Goal: Task Accomplishment & Management: Use online tool/utility

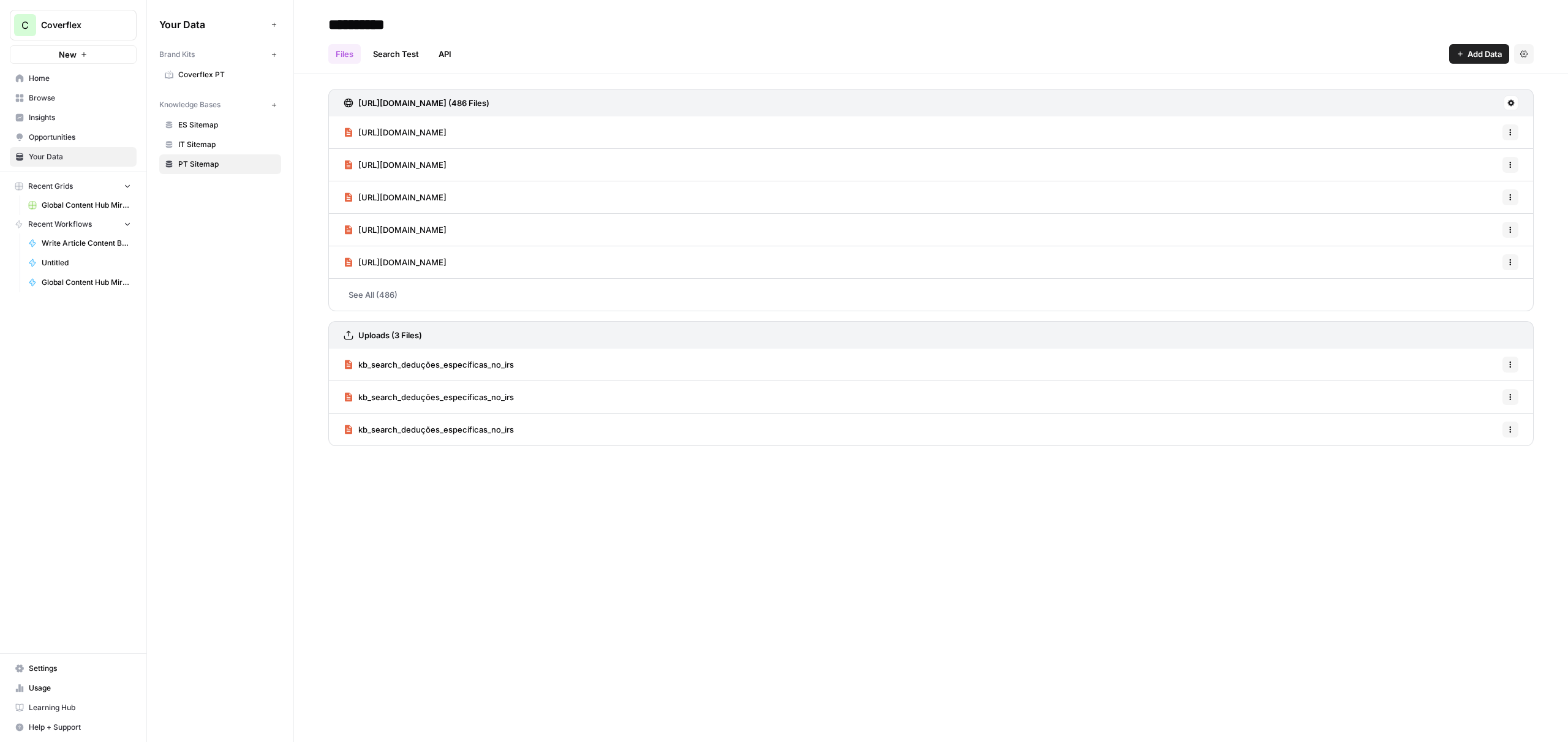
click at [59, 209] on span "Global Content Hub Mirror" at bounding box center [86, 205] width 89 height 11
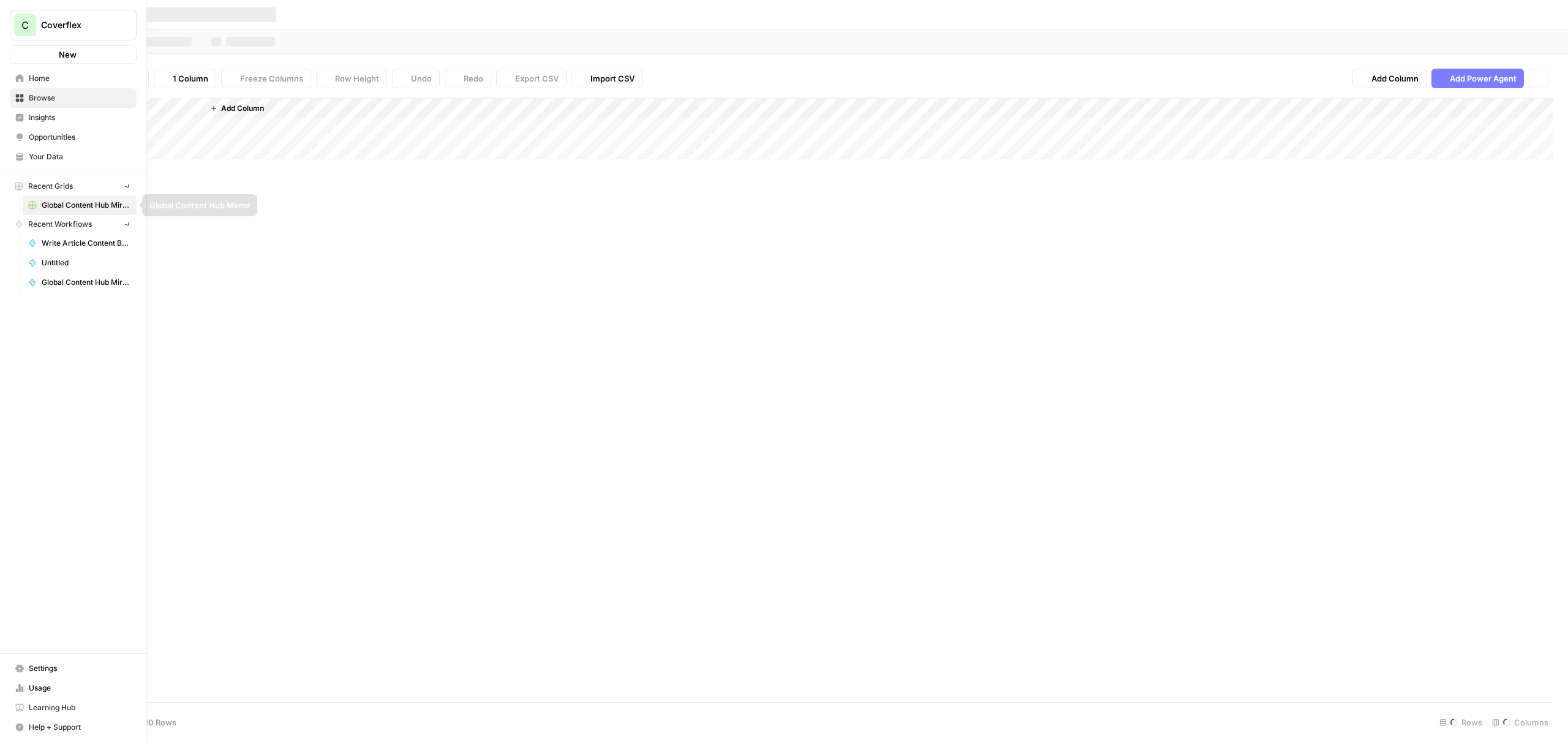
click at [65, 244] on span "Write Article Content Brief" at bounding box center [86, 243] width 89 height 11
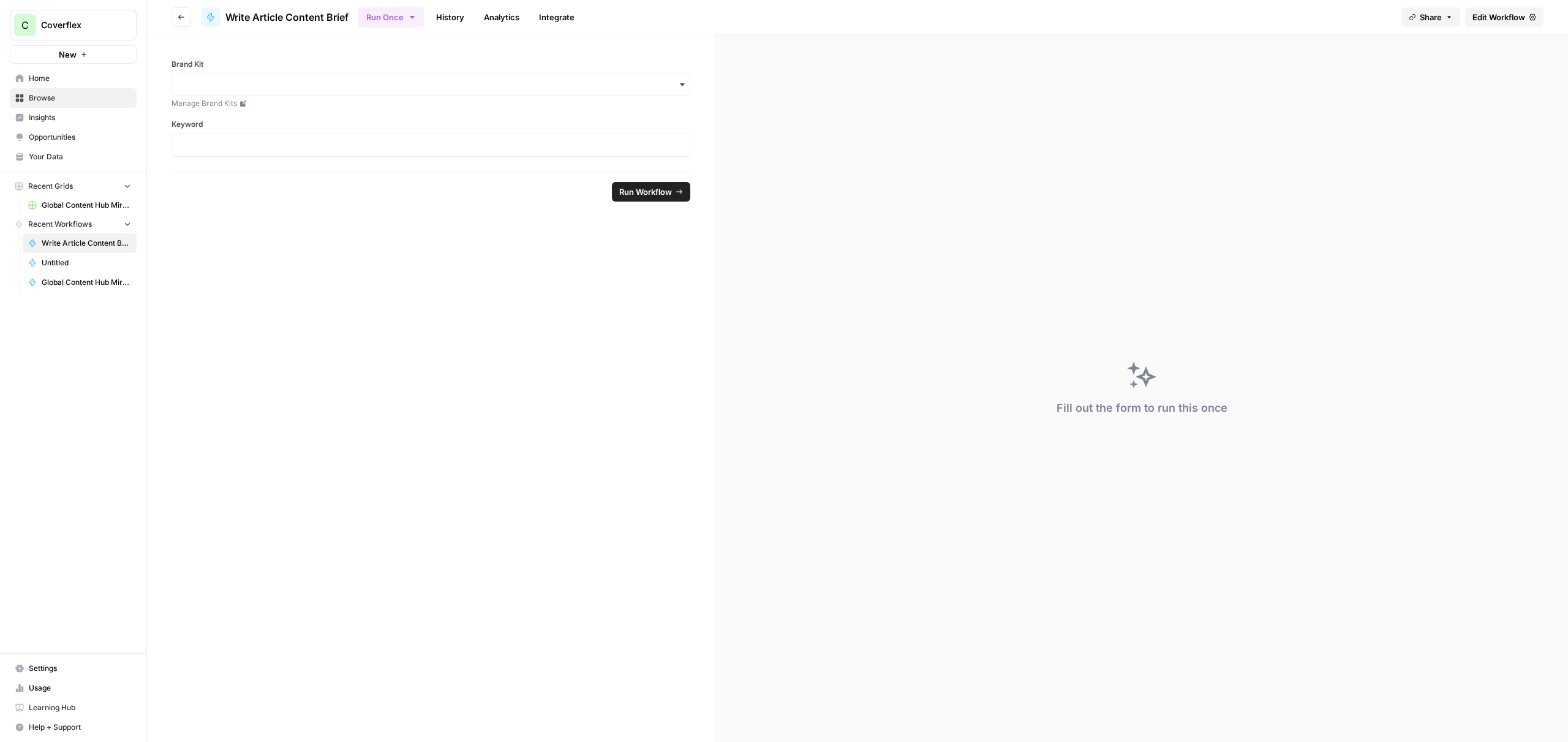
drag, startPoint x: 464, startPoint y: 21, endPoint x: 474, endPoint y: 21, distance: 10.0
click at [464, 21] on link "History" at bounding box center [450, 17] width 43 height 20
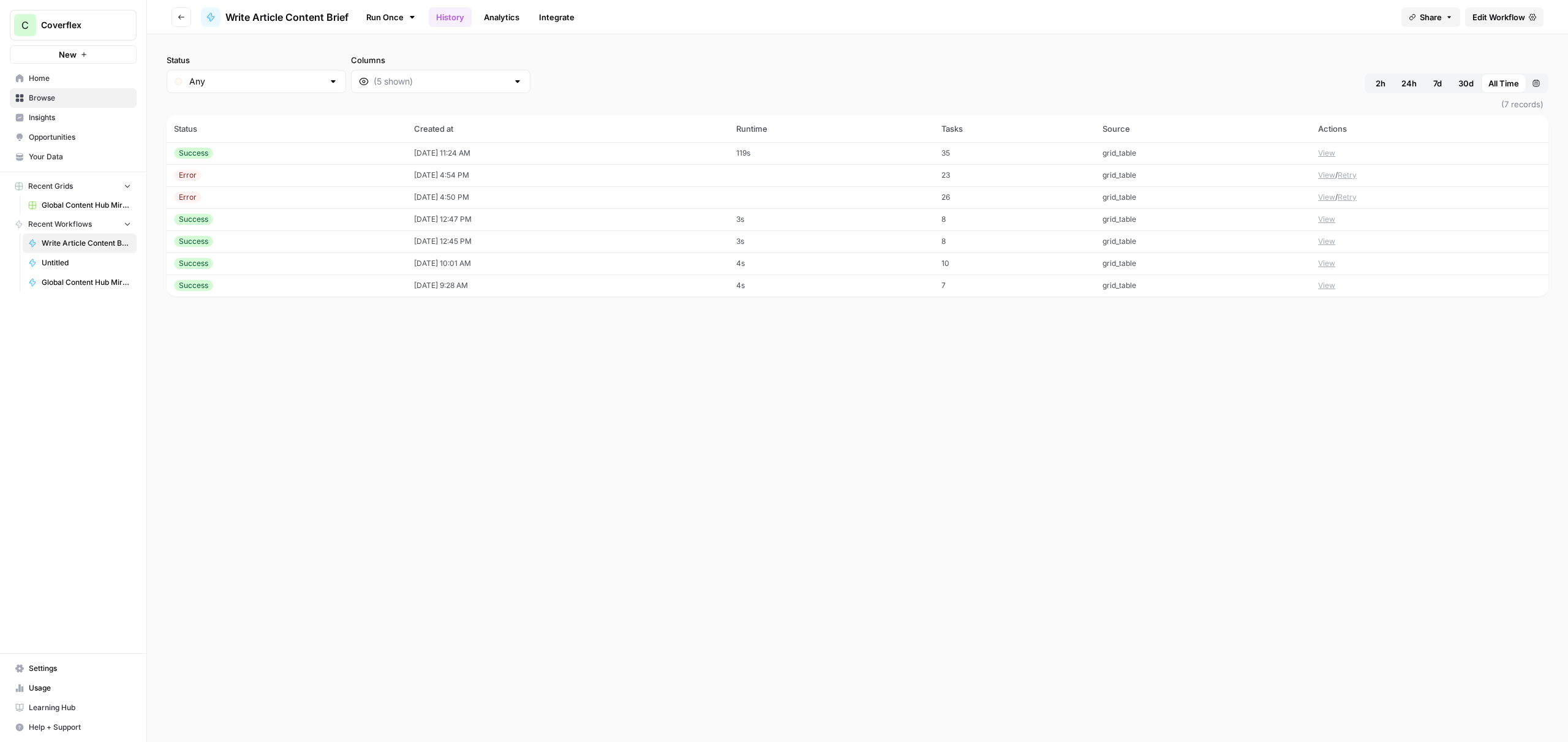
click at [492, 21] on link "Analytics" at bounding box center [502, 17] width 50 height 20
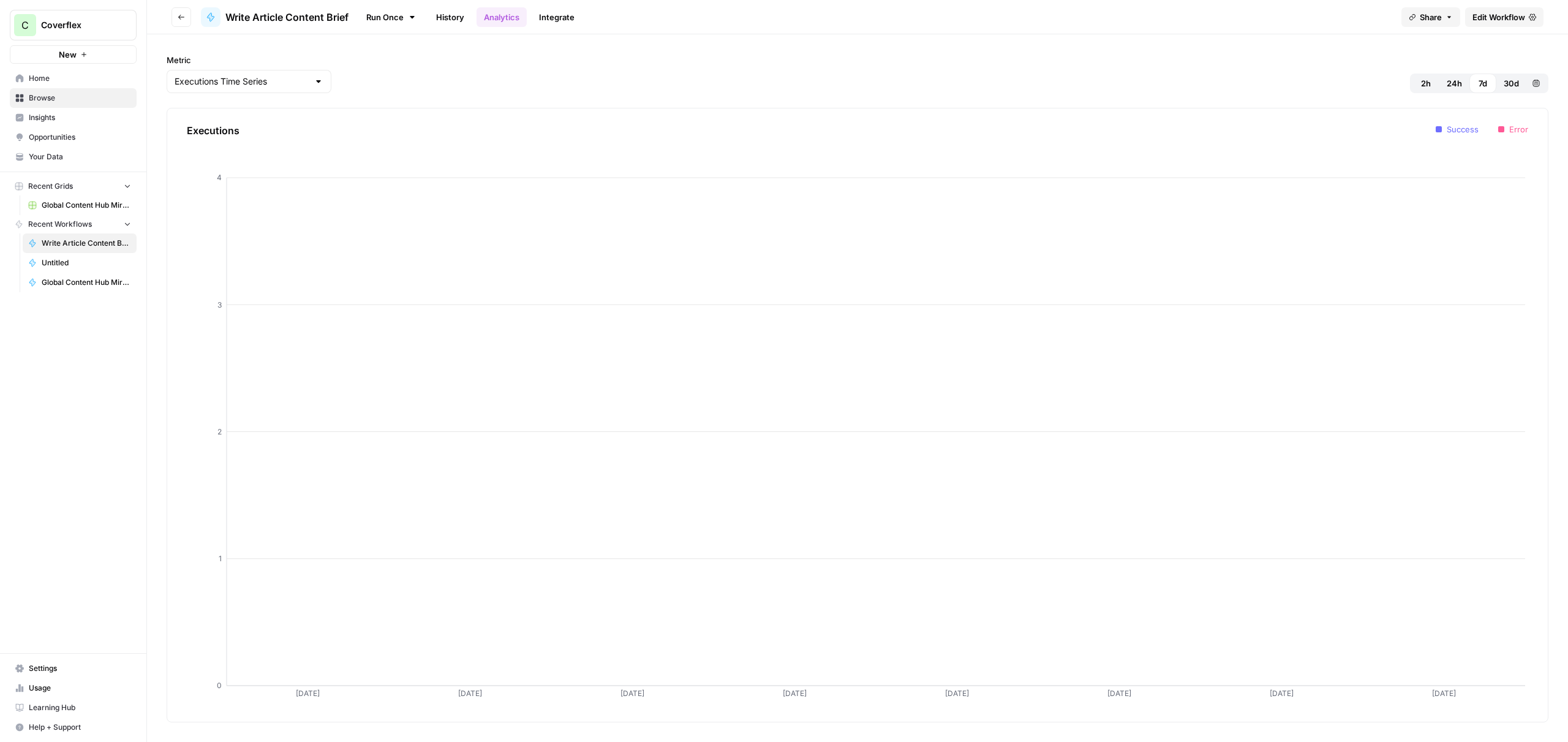
click at [465, 23] on link "History" at bounding box center [450, 17] width 43 height 20
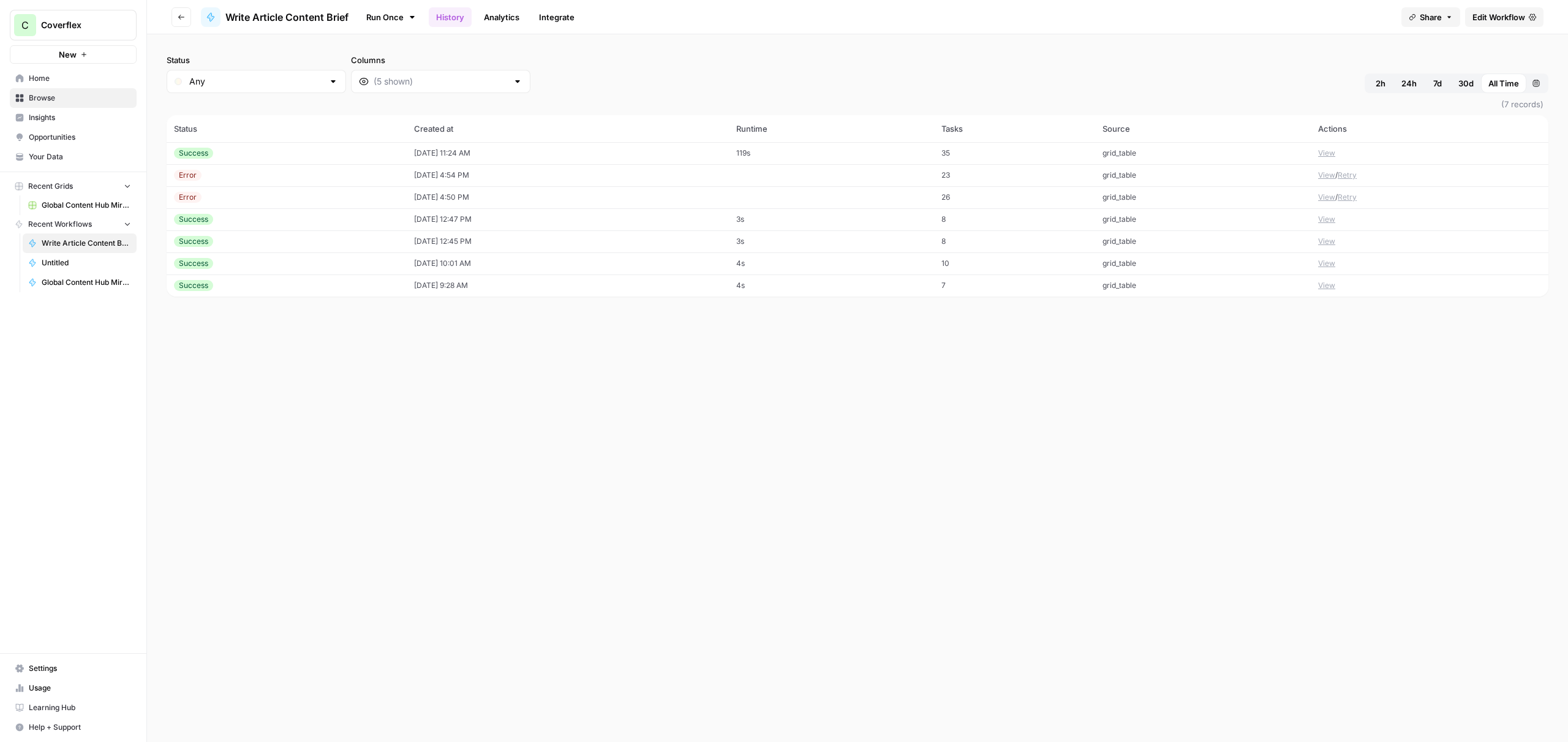
click at [311, 146] on td "Success" at bounding box center [286, 153] width 240 height 22
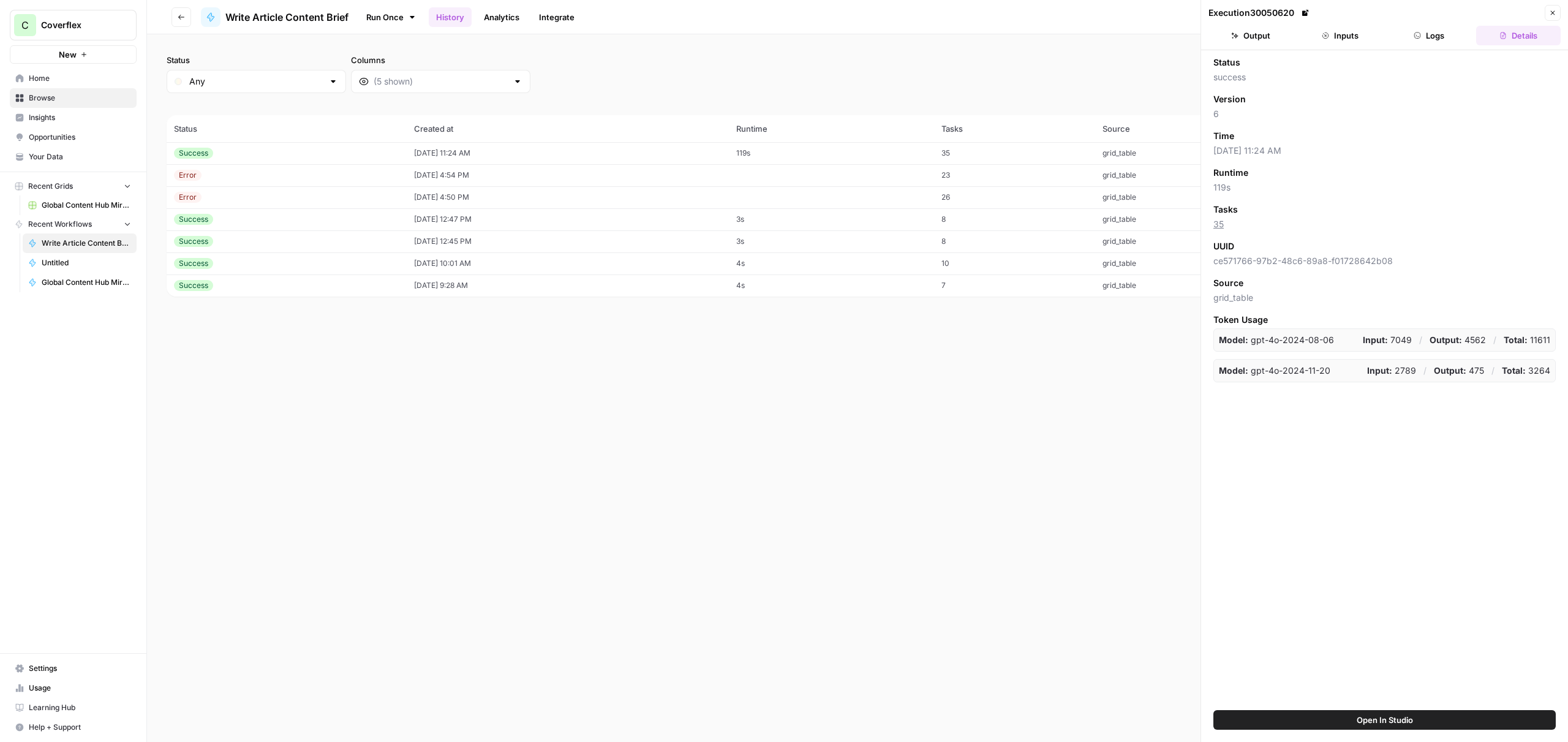
click at [1351, 43] on button "Inputs" at bounding box center [1340, 35] width 85 height 20
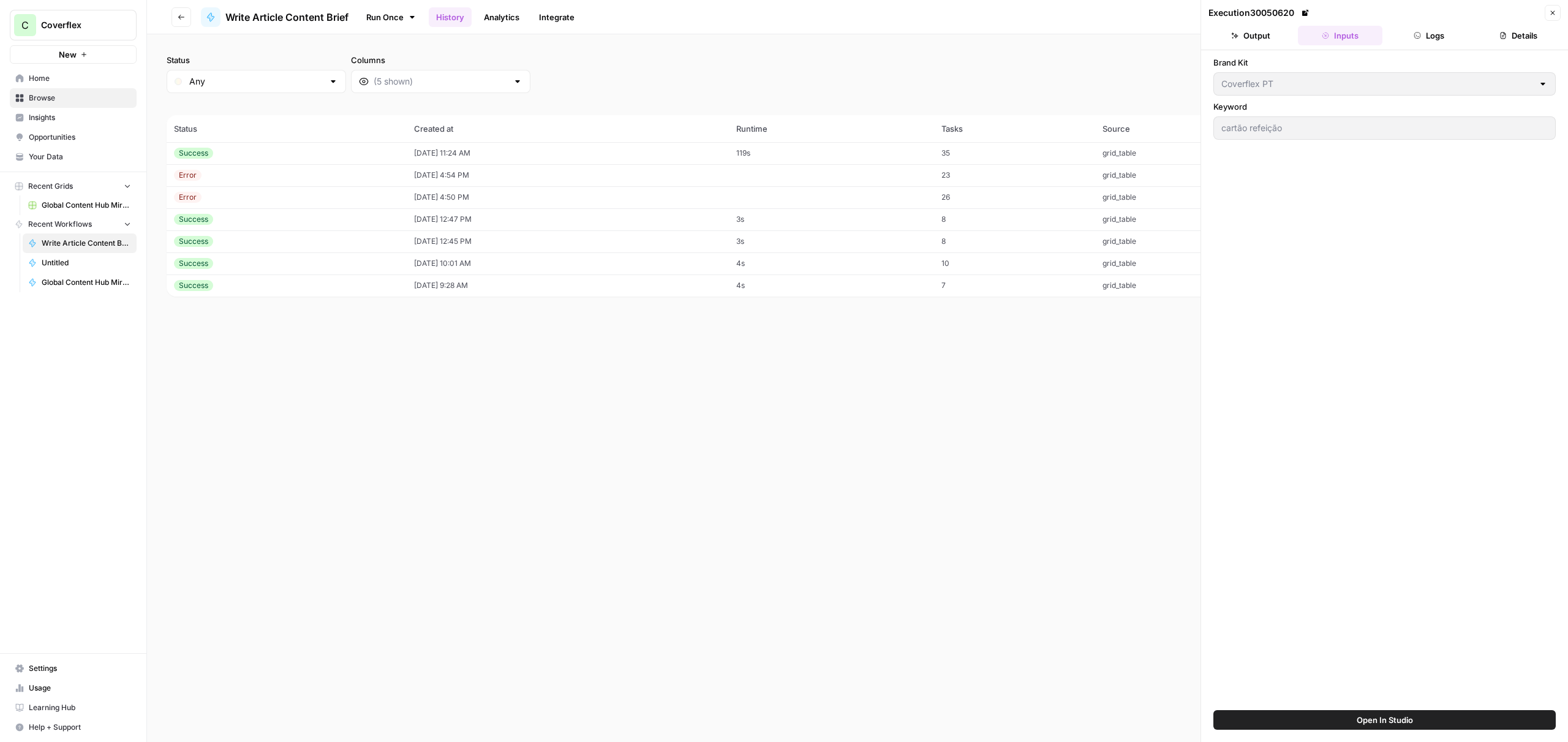
click at [1265, 38] on button "Output" at bounding box center [1251, 35] width 85 height 20
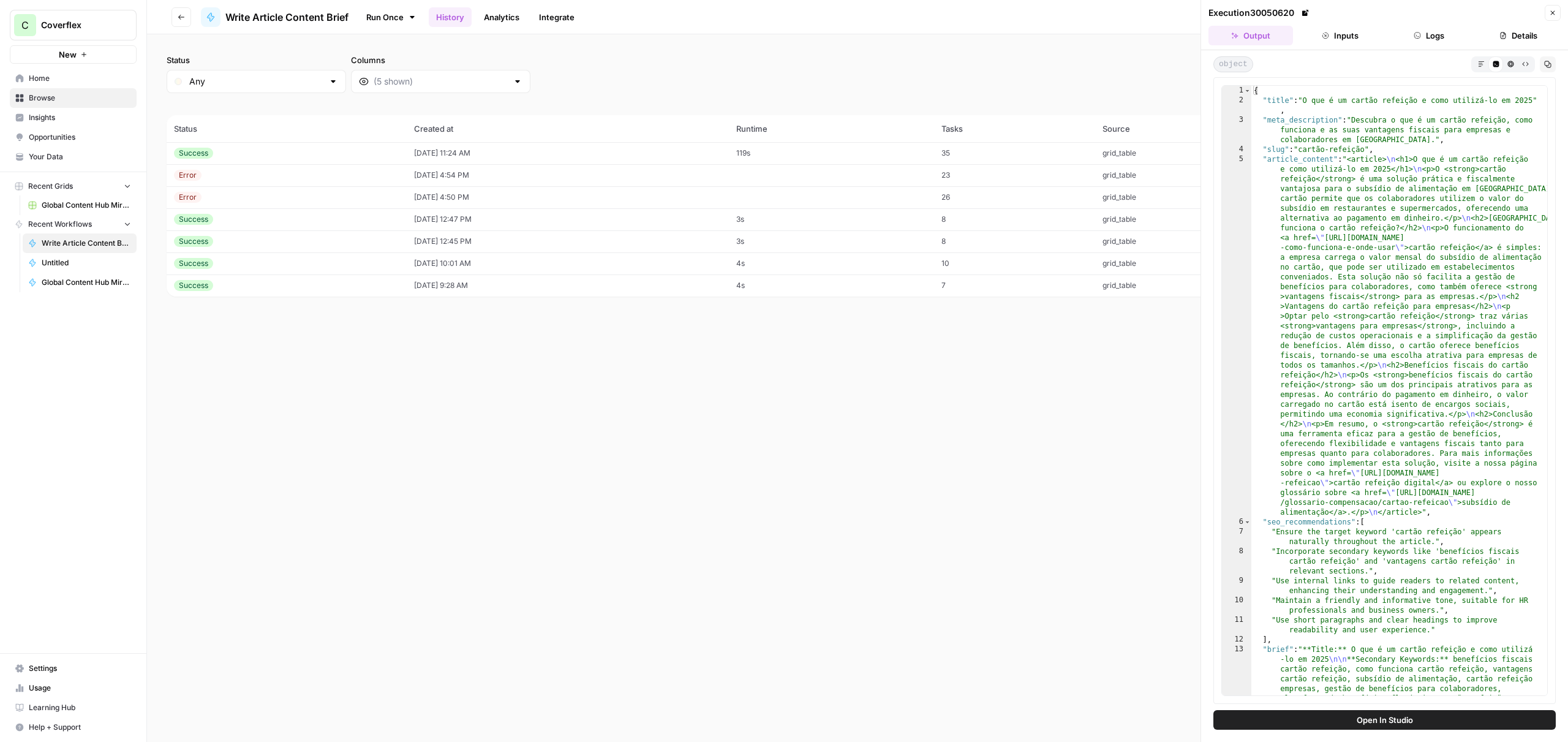
click at [1428, 40] on button "Logs" at bounding box center [1430, 35] width 85 height 20
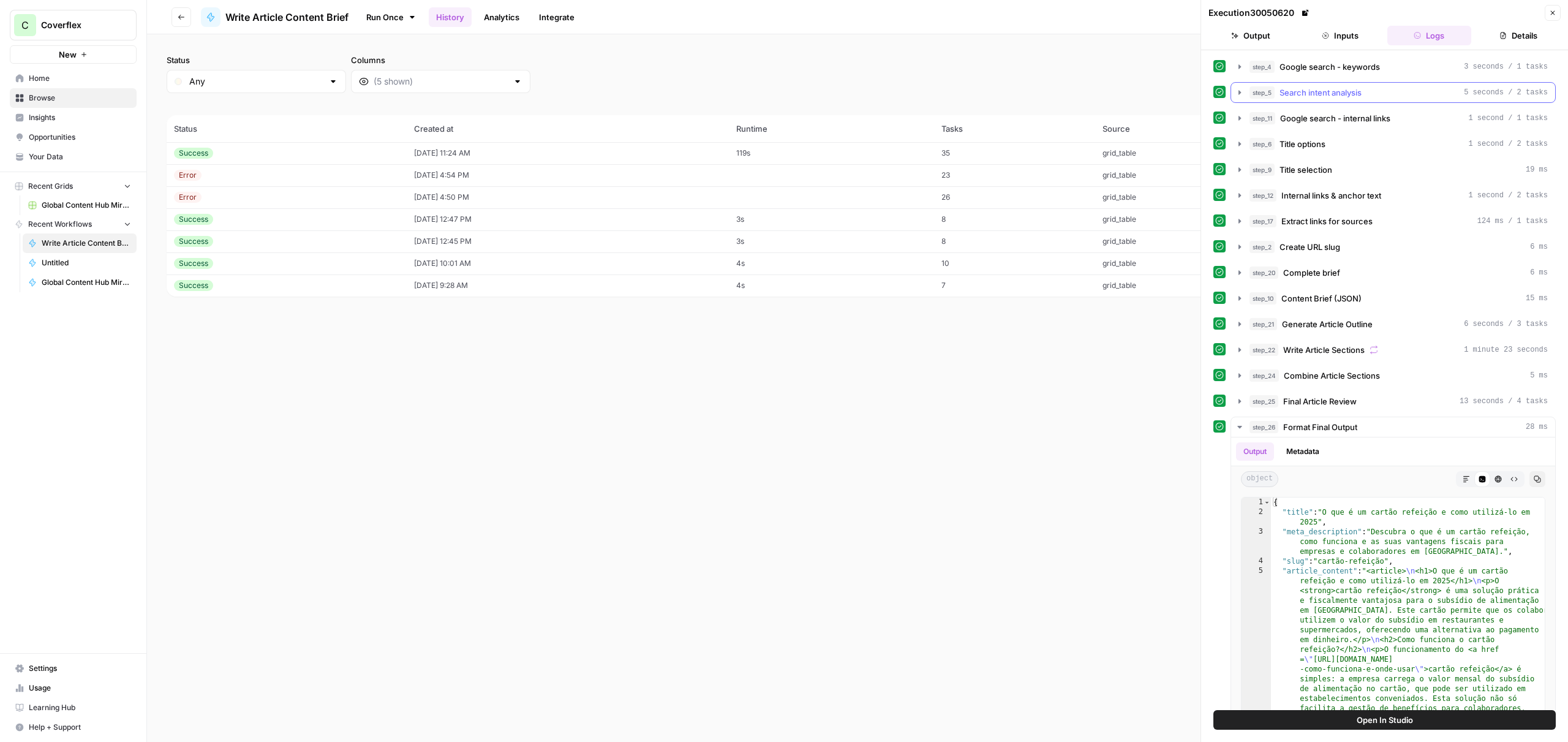
click at [1365, 94] on div "step_5 Search intent analysis 5 seconds / 2 tasks" at bounding box center [1399, 93] width 299 height 12
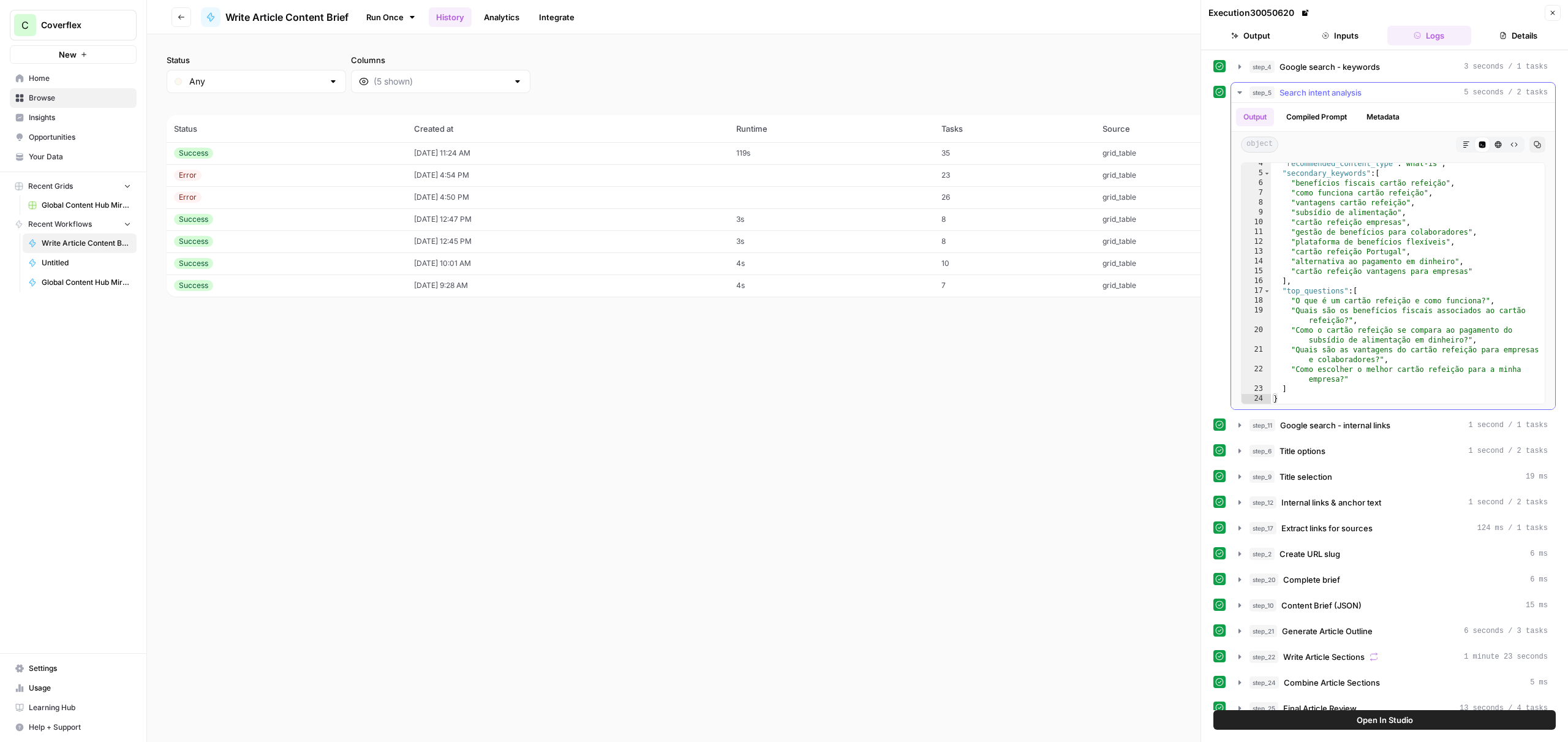
scroll to position [122, 0]
click at [1335, 427] on span "Google search - internal links" at bounding box center [1336, 426] width 110 height 12
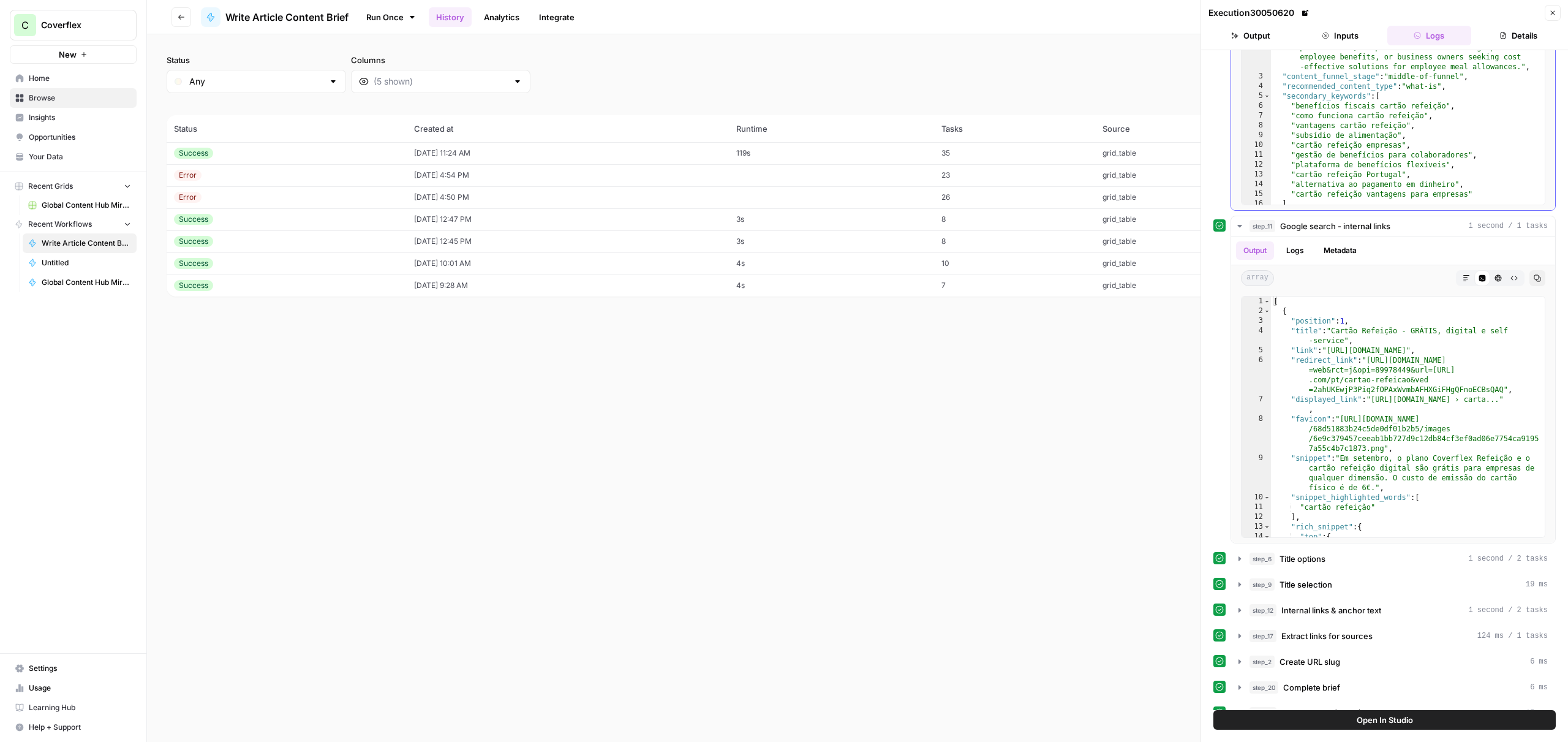
scroll to position [0, 0]
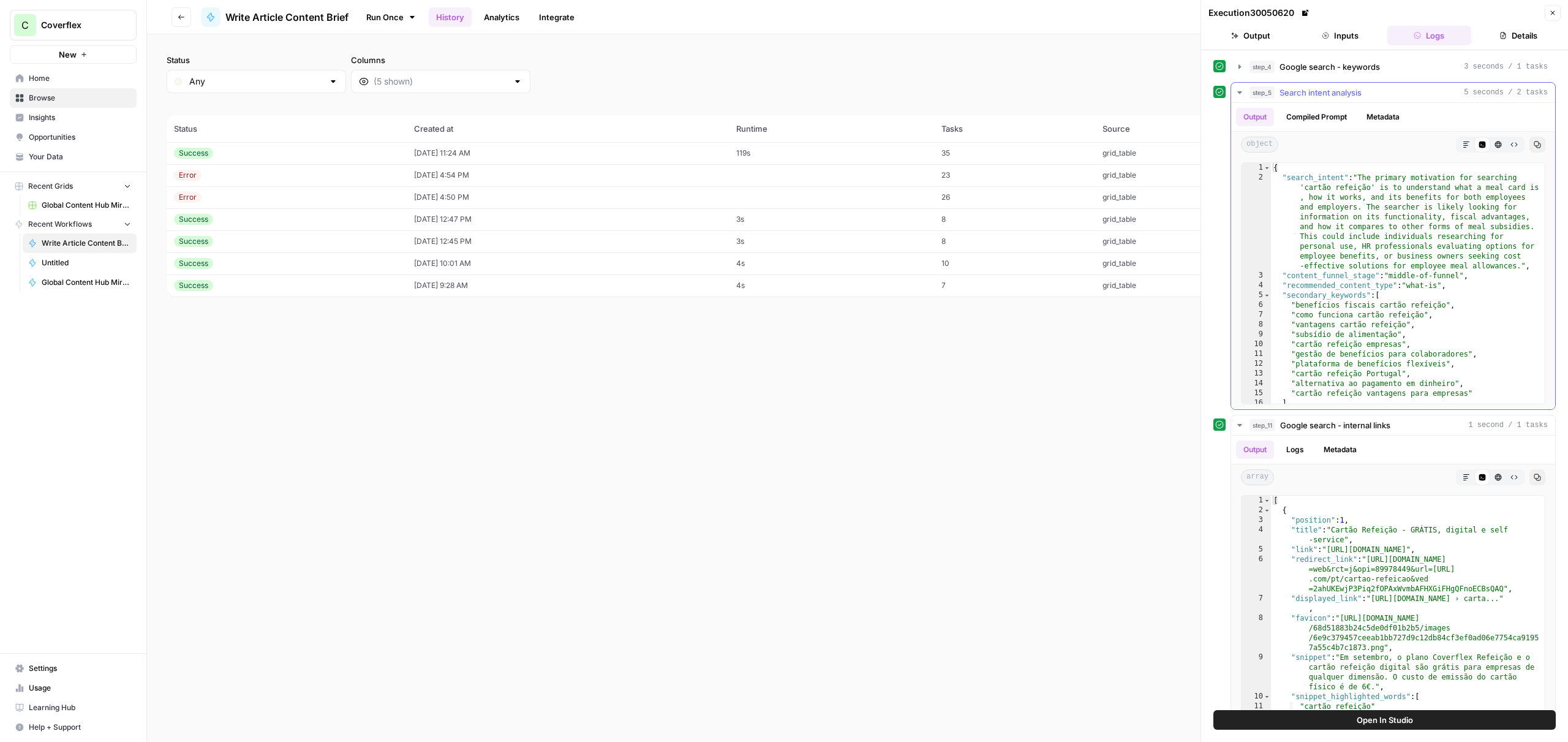
click at [1308, 117] on button "Compiled Prompt" at bounding box center [1316, 117] width 76 height 18
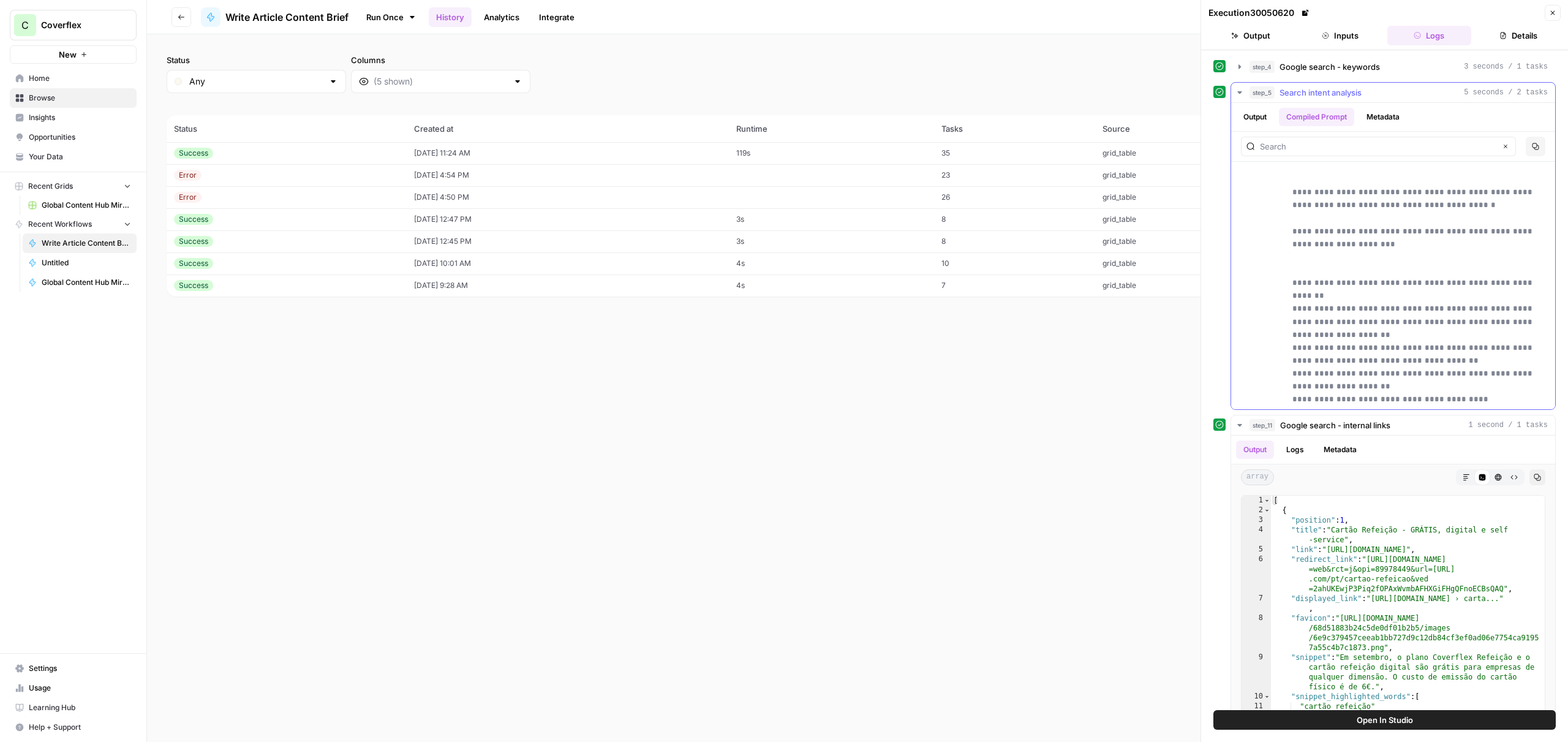
scroll to position [927, 0]
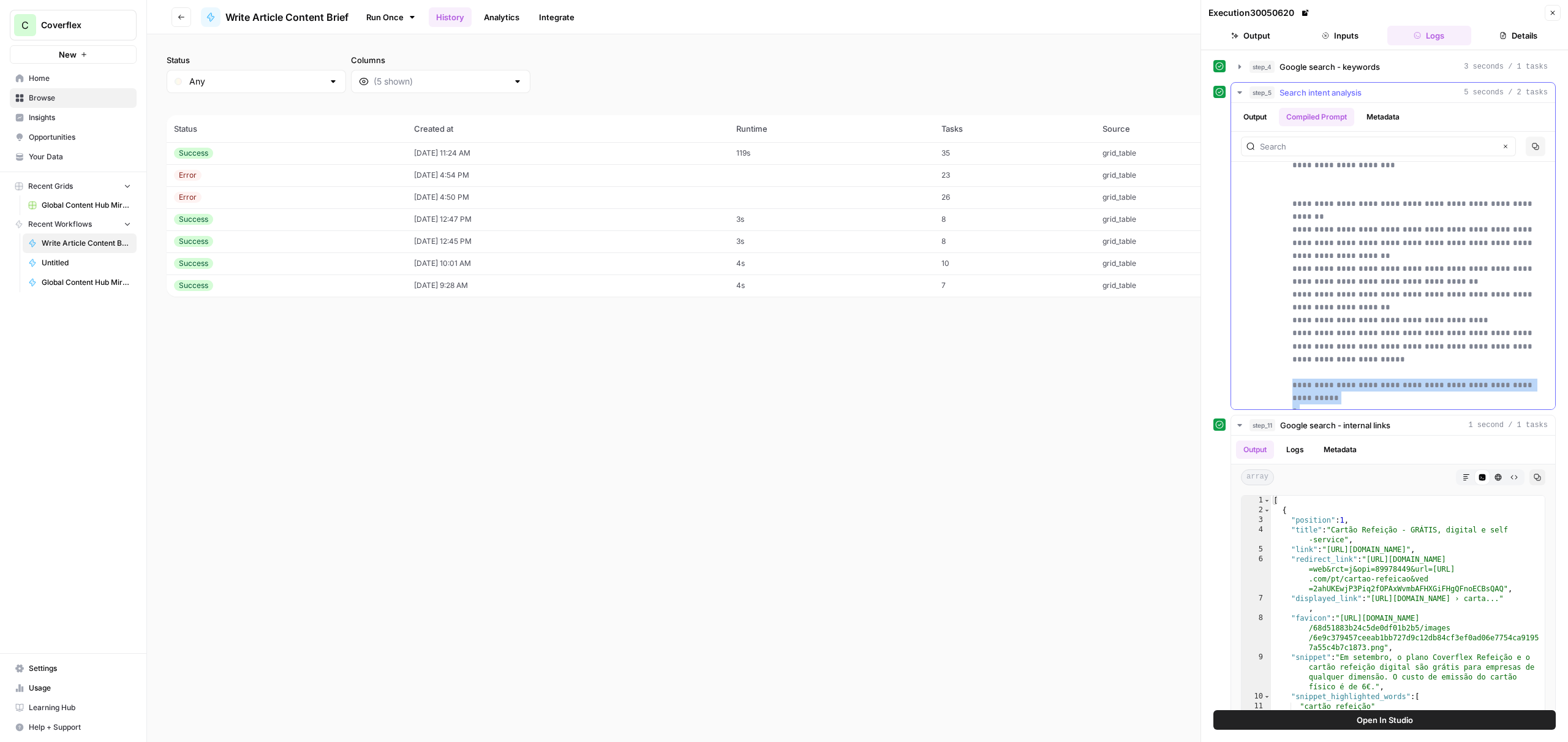
drag, startPoint x: 1292, startPoint y: 254, endPoint x: 1449, endPoint y: 400, distance: 214.4
copy p "**********"
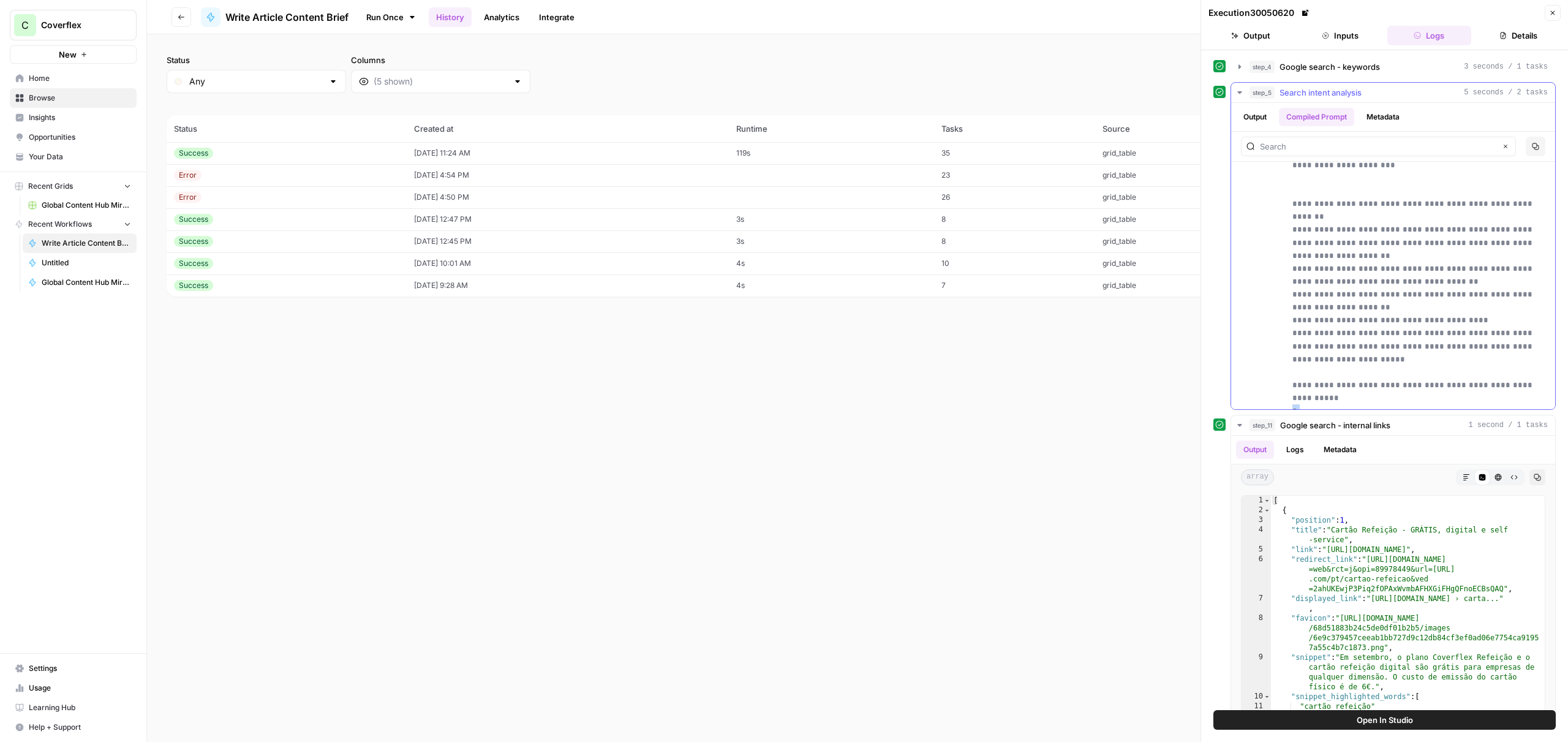
drag, startPoint x: 1293, startPoint y: 268, endPoint x: 1305, endPoint y: 384, distance: 116.6
copy p "**********"
drag, startPoint x: 1372, startPoint y: 279, endPoint x: 1351, endPoint y: 279, distance: 21.0
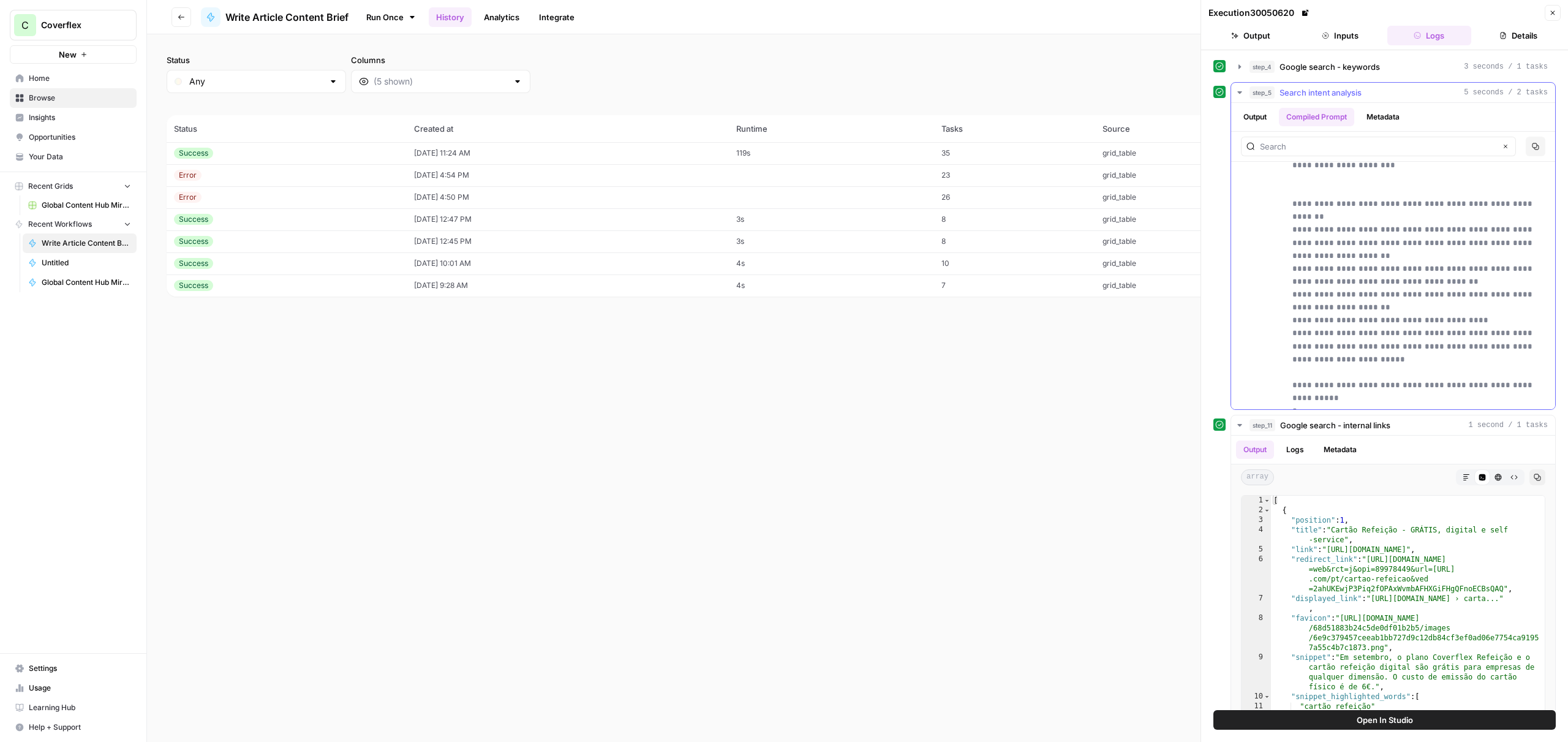
drag, startPoint x: 1305, startPoint y: 284, endPoint x: 1409, endPoint y: 355, distance: 125.9
copy p "**********"
